Goal: Transaction & Acquisition: Download file/media

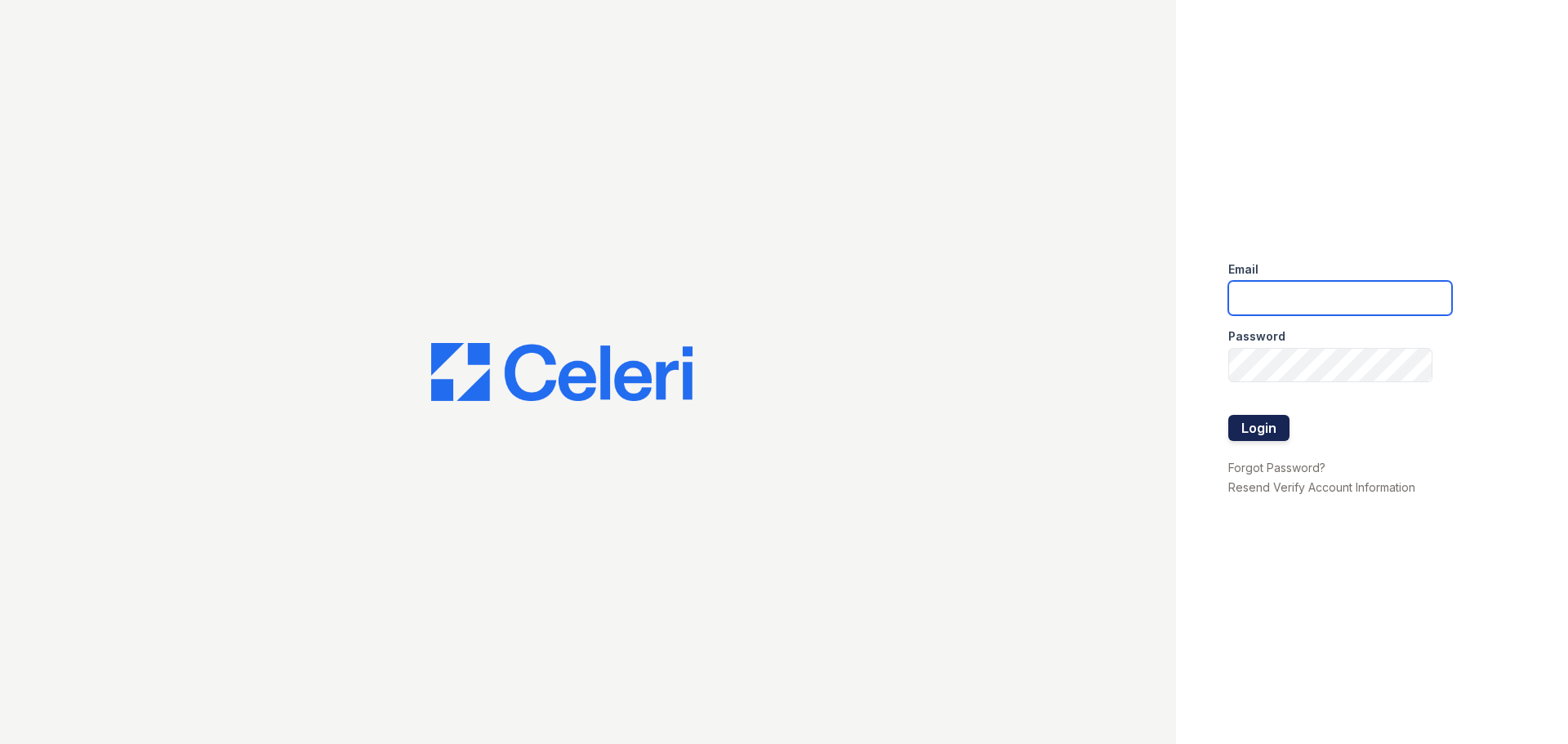
type input "[EMAIL_ADDRESS][DOMAIN_NAME]"
click at [1255, 439] on button "Login" at bounding box center [1258, 428] width 62 height 26
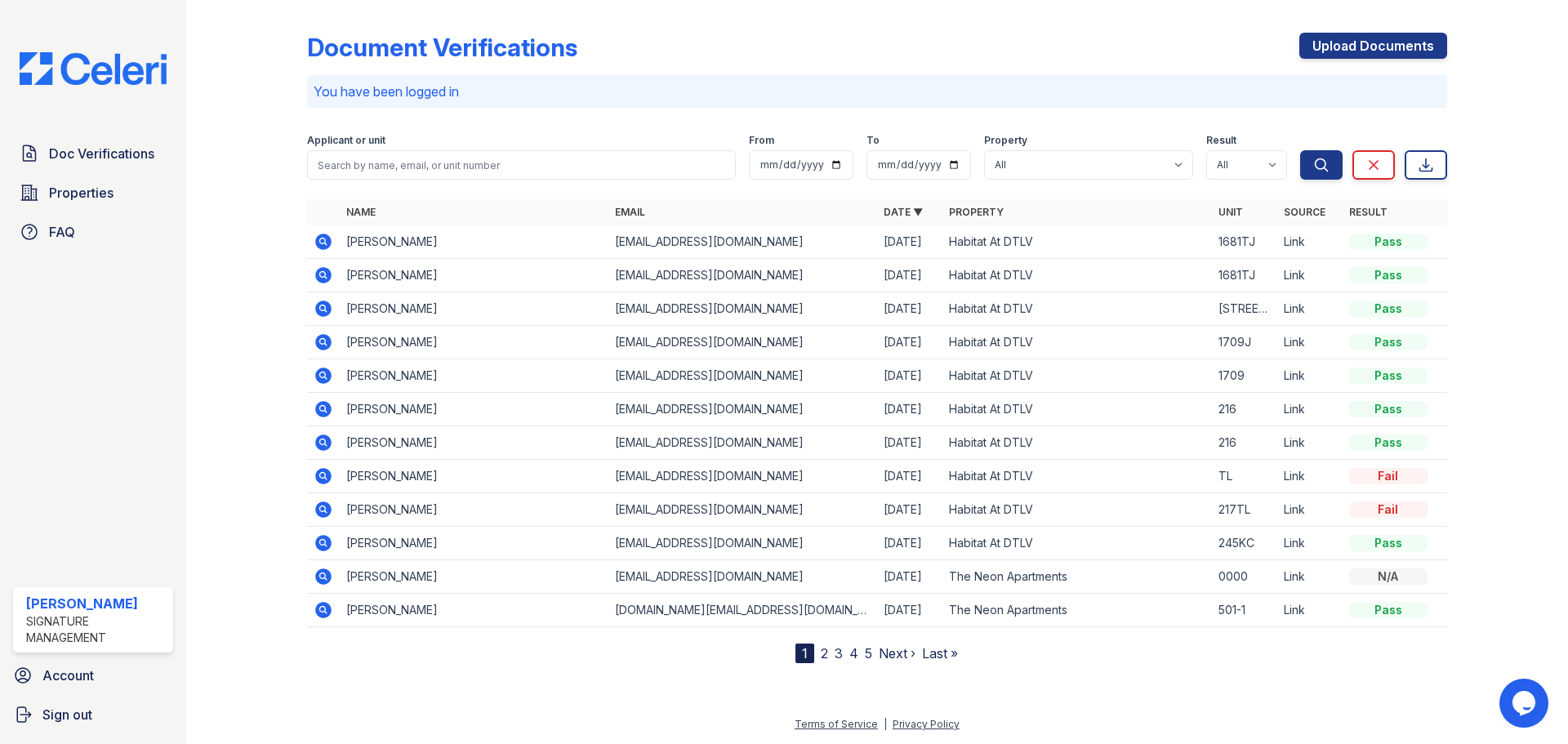
click at [327, 238] on icon at bounding box center [323, 242] width 16 height 16
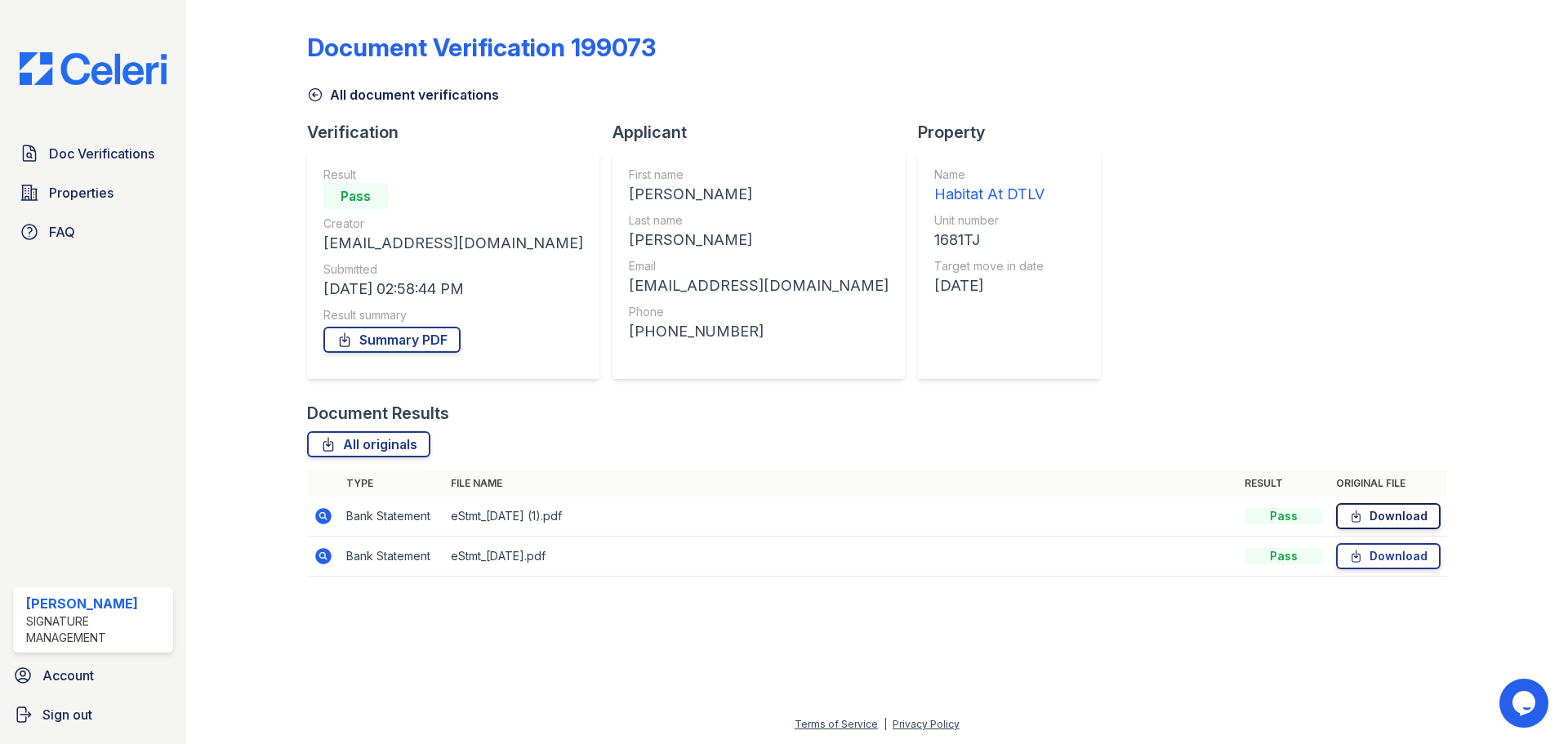
click at [1368, 512] on link "Download" at bounding box center [1388, 516] width 104 height 26
click at [1386, 555] on link "Download" at bounding box center [1388, 556] width 104 height 26
click at [1356, 511] on icon at bounding box center [1356, 516] width 14 height 16
click at [110, 139] on link "Doc Verifications" at bounding box center [93, 153] width 160 height 33
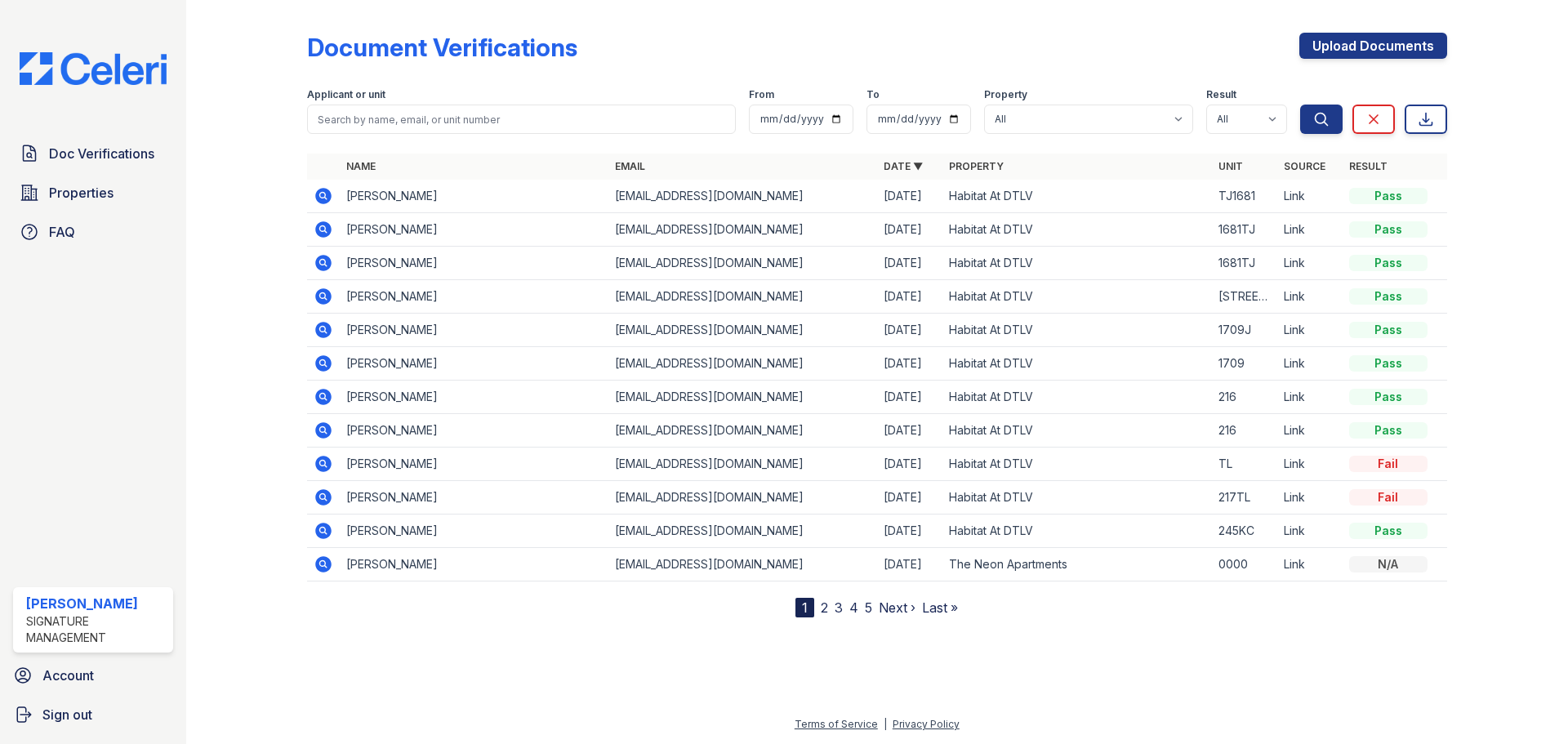
click at [330, 193] on icon at bounding box center [323, 196] width 16 height 16
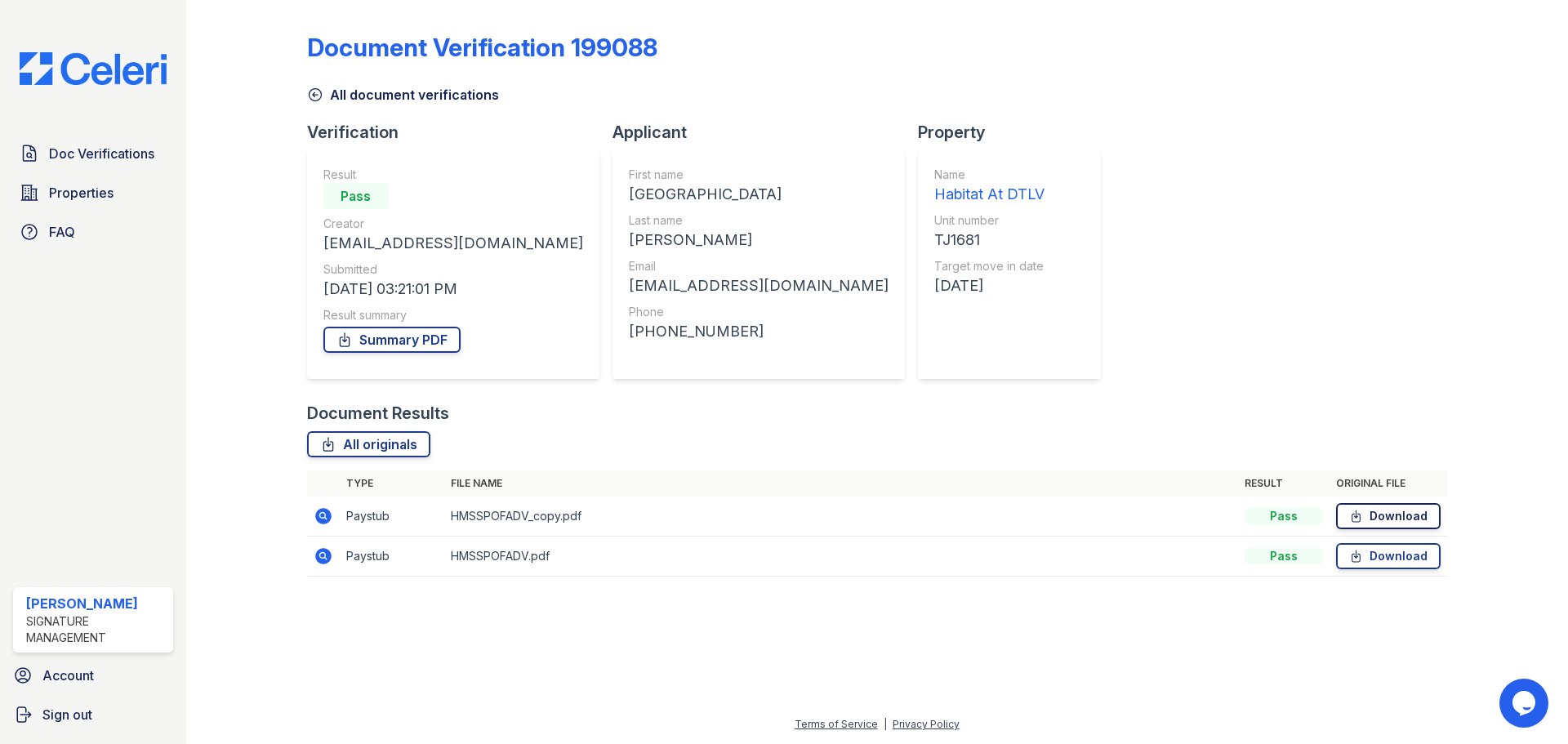
click at [1379, 513] on link "Download" at bounding box center [1388, 516] width 104 height 26
click at [1386, 544] on link "Download" at bounding box center [1388, 556] width 104 height 26
